Goal: Transaction & Acquisition: Purchase product/service

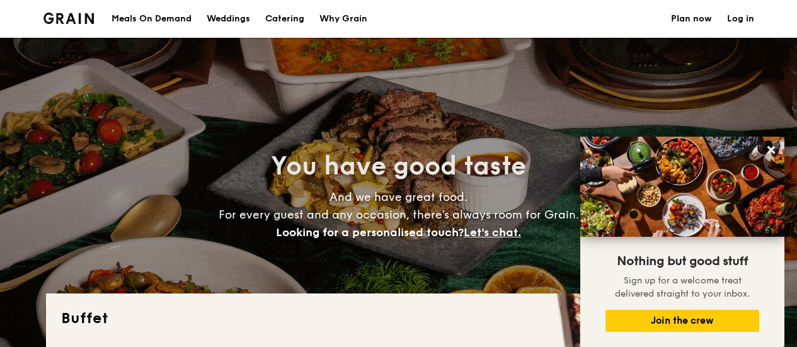
select select
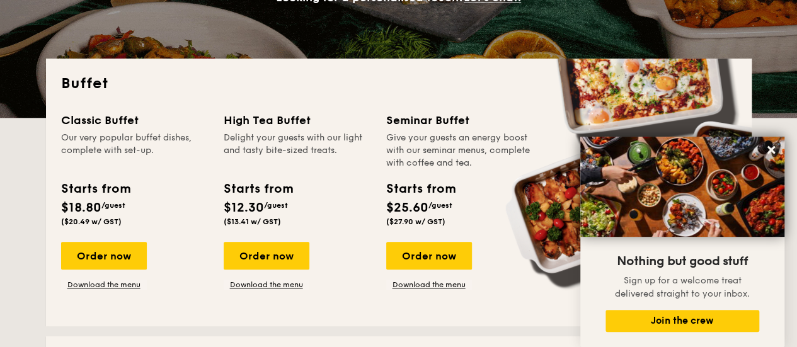
scroll to position [378, 0]
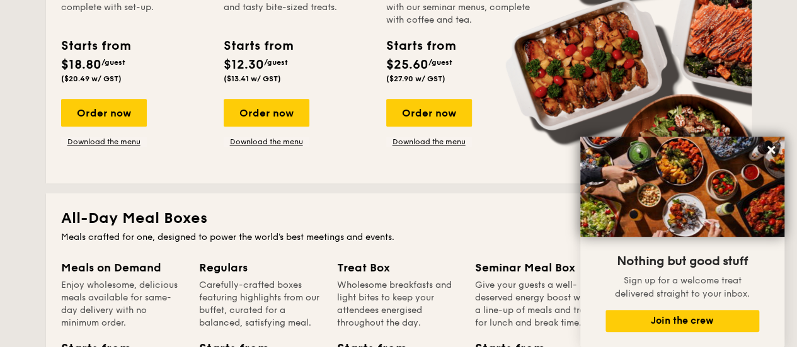
click at [420, 77] on span "($27.90 w/ GST)" at bounding box center [415, 78] width 59 height 9
click at [433, 111] on div "Order now" at bounding box center [429, 113] width 86 height 28
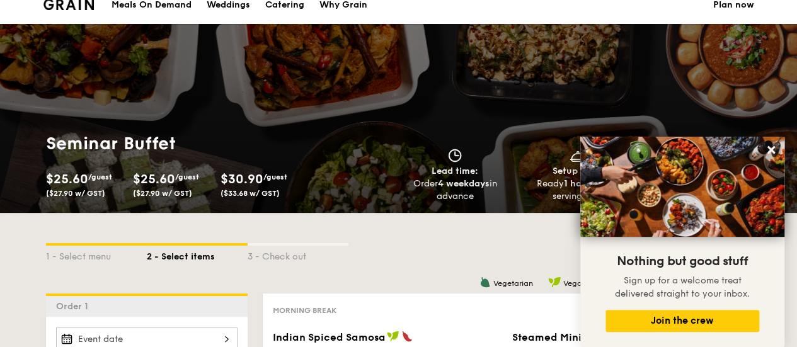
scroll to position [315, 0]
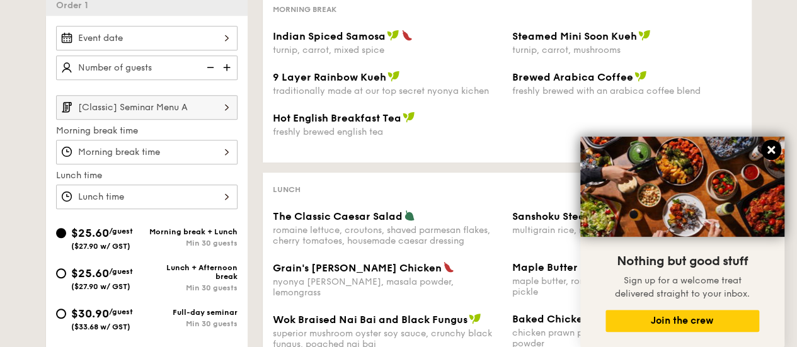
click at [768, 148] on icon at bounding box center [771, 150] width 8 height 8
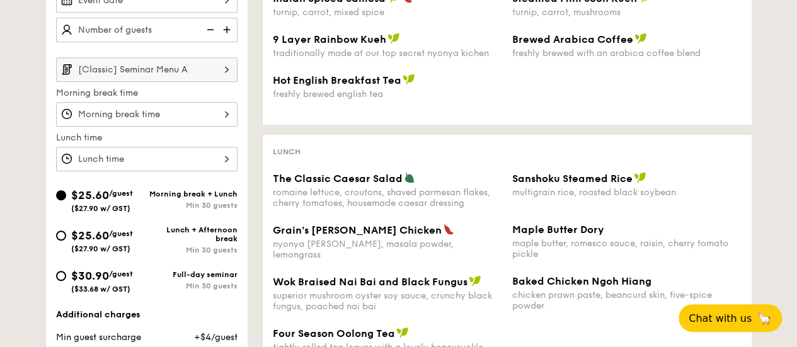
scroll to position [378, 0]
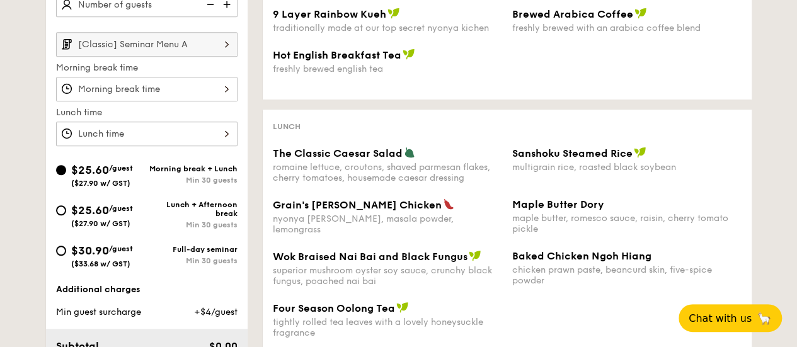
click at [232, 41] on img at bounding box center [226, 44] width 21 height 24
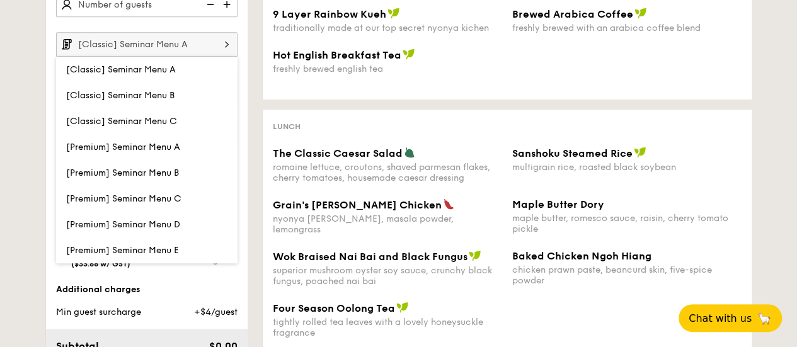
select select
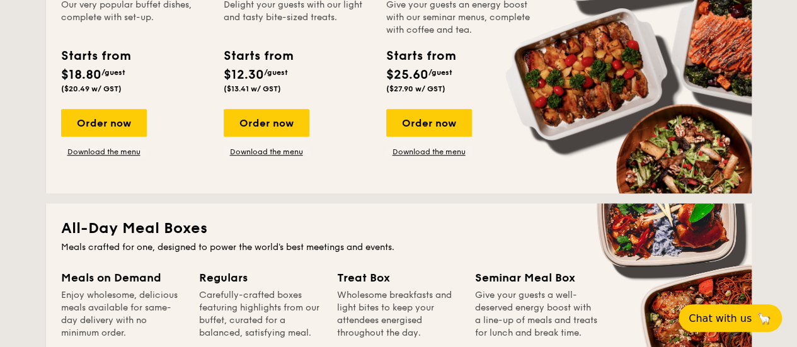
scroll to position [217, 0]
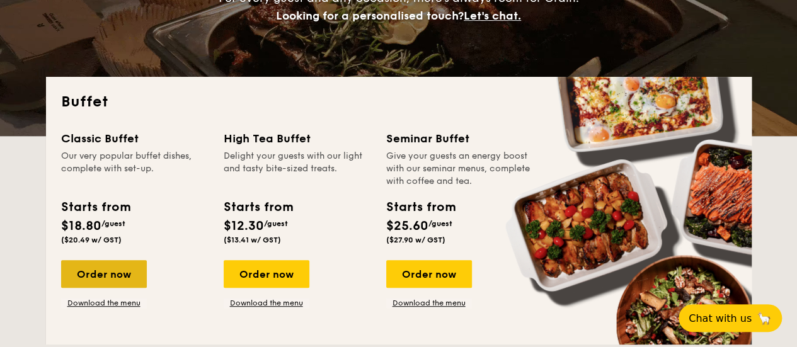
click at [115, 273] on div "Order now" at bounding box center [104, 274] width 86 height 28
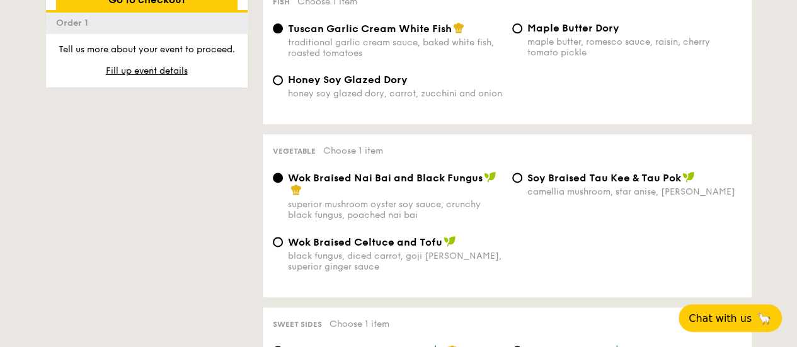
scroll to position [1008, 0]
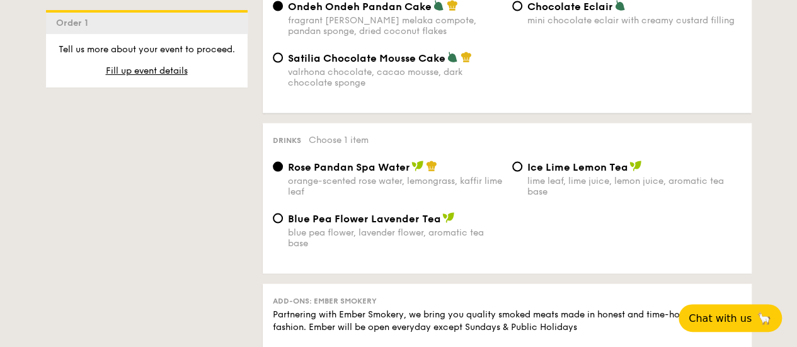
select select
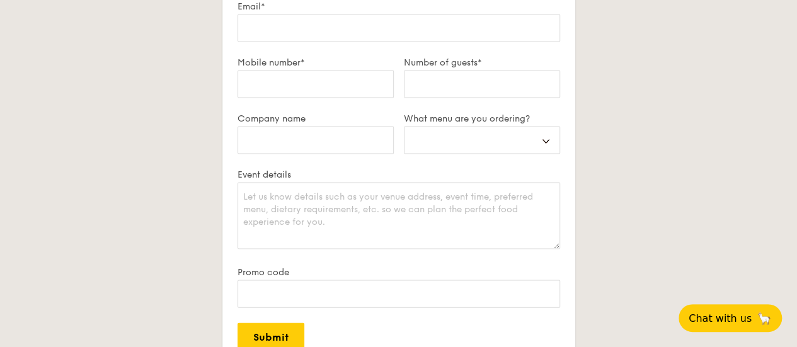
scroll to position [217, 0]
